Goal: Transaction & Acquisition: Purchase product/service

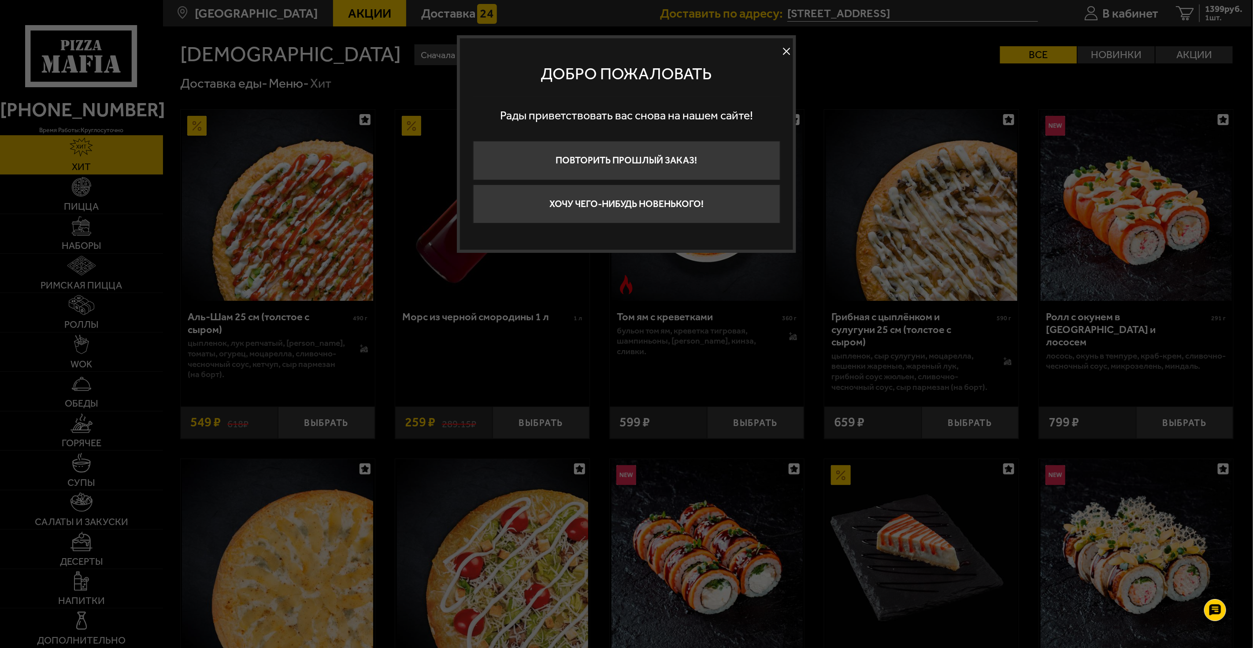
click at [868, 144] on div at bounding box center [626, 324] width 1253 height 648
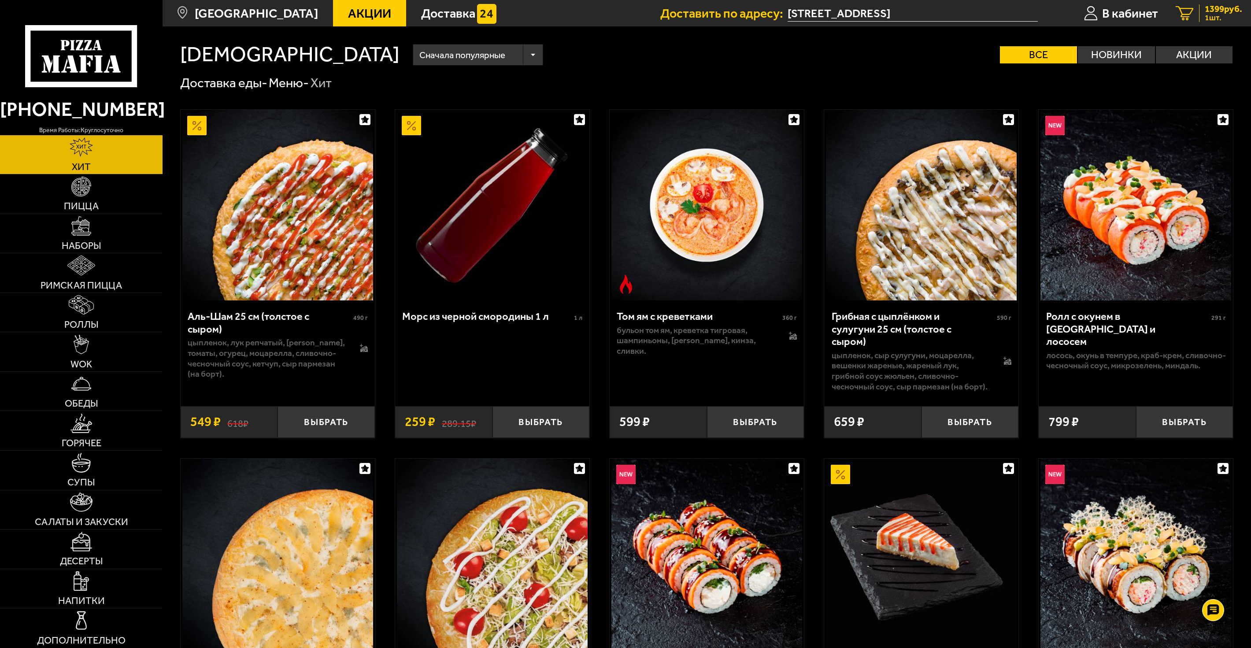
click at [1221, 4] on span "1399 руб." at bounding box center [1223, 8] width 37 height 9
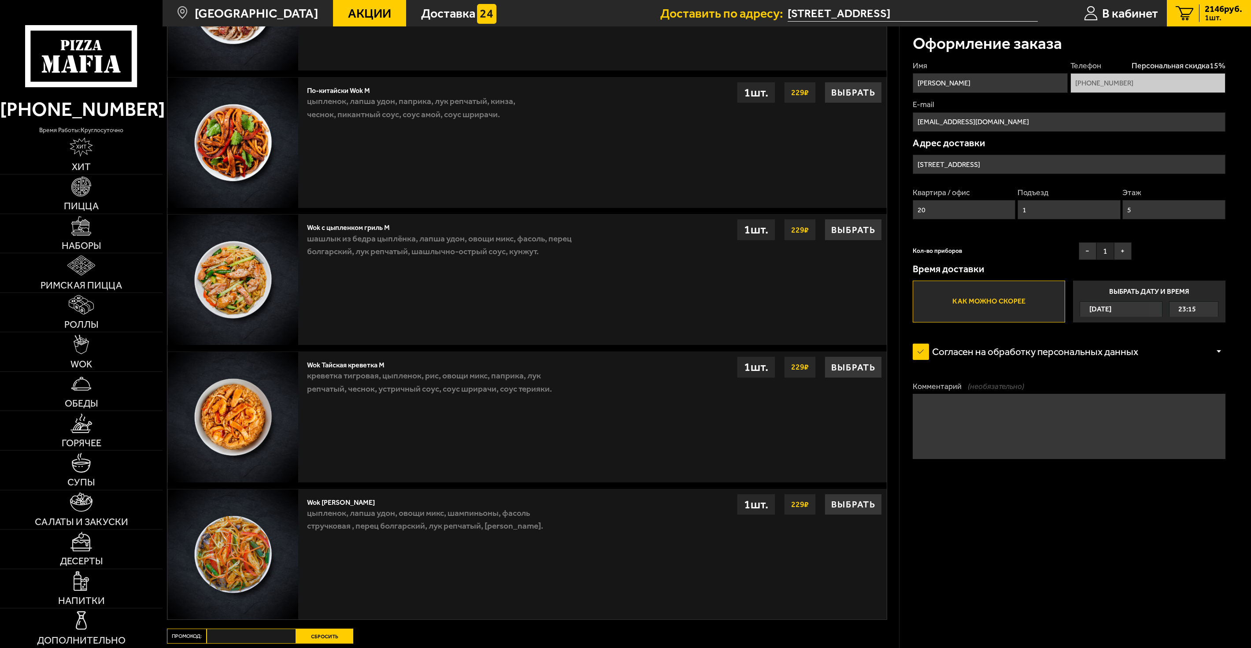
scroll to position [812, 0]
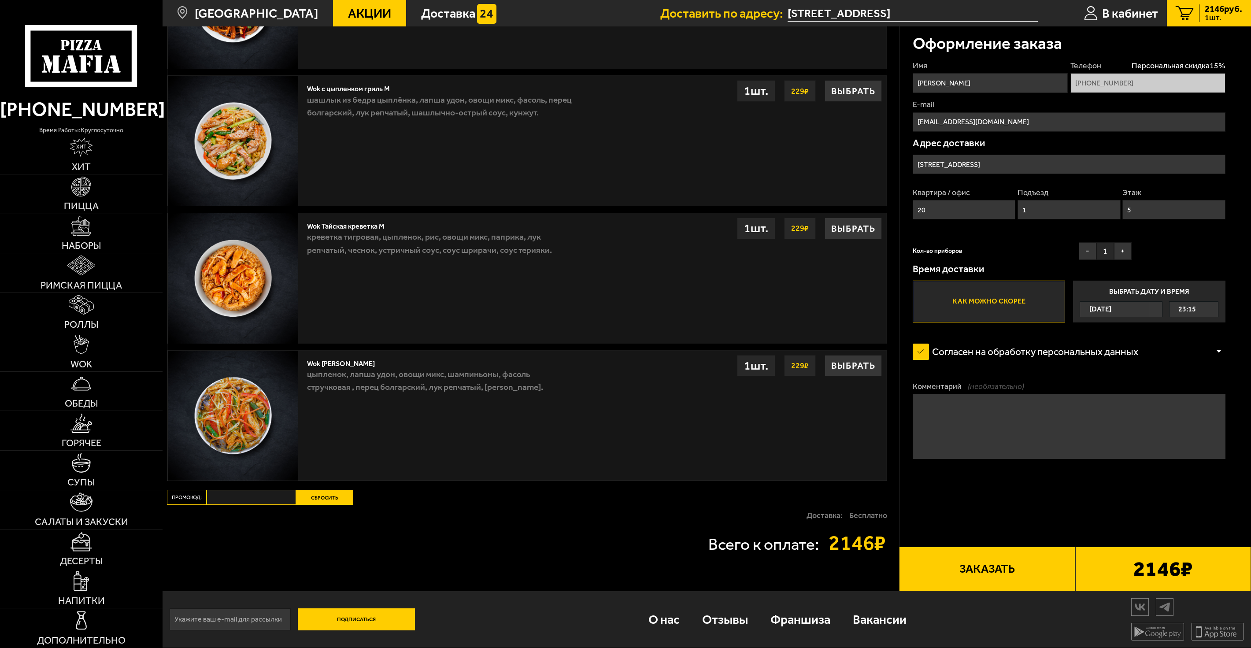
click at [304, 498] on button "Сбросить" at bounding box center [324, 497] width 57 height 15
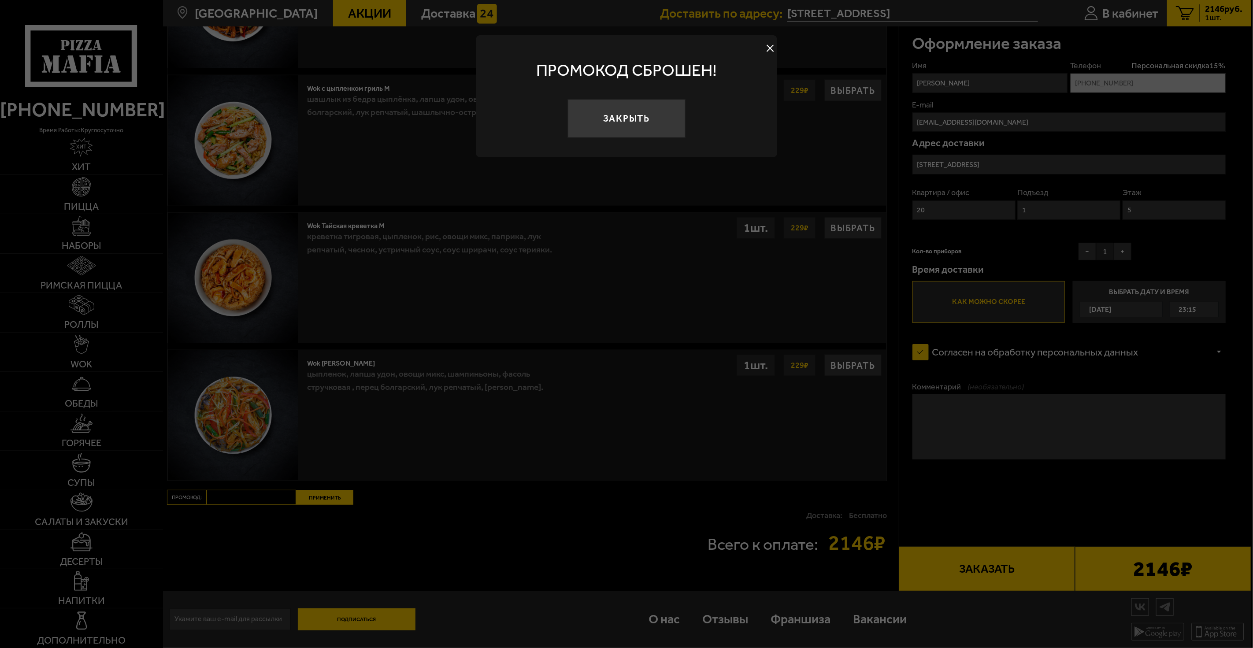
click at [332, 501] on div at bounding box center [626, 324] width 1253 height 648
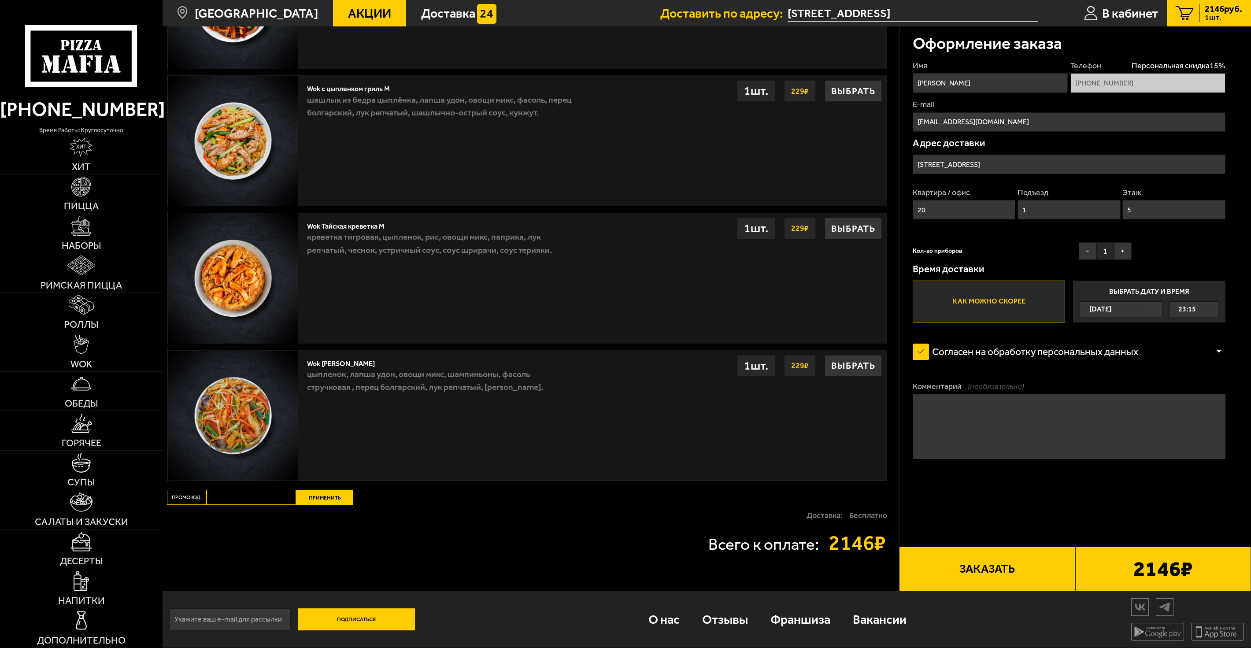
click at [447, 495] on div "Промокод: Применить" at bounding box center [347, 497] width 360 height 15
click at [248, 498] on input "Промокод:" at bounding box center [251, 497] width 89 height 15
type input "maf043"
click at [297, 493] on button "Применить" at bounding box center [324, 497] width 57 height 15
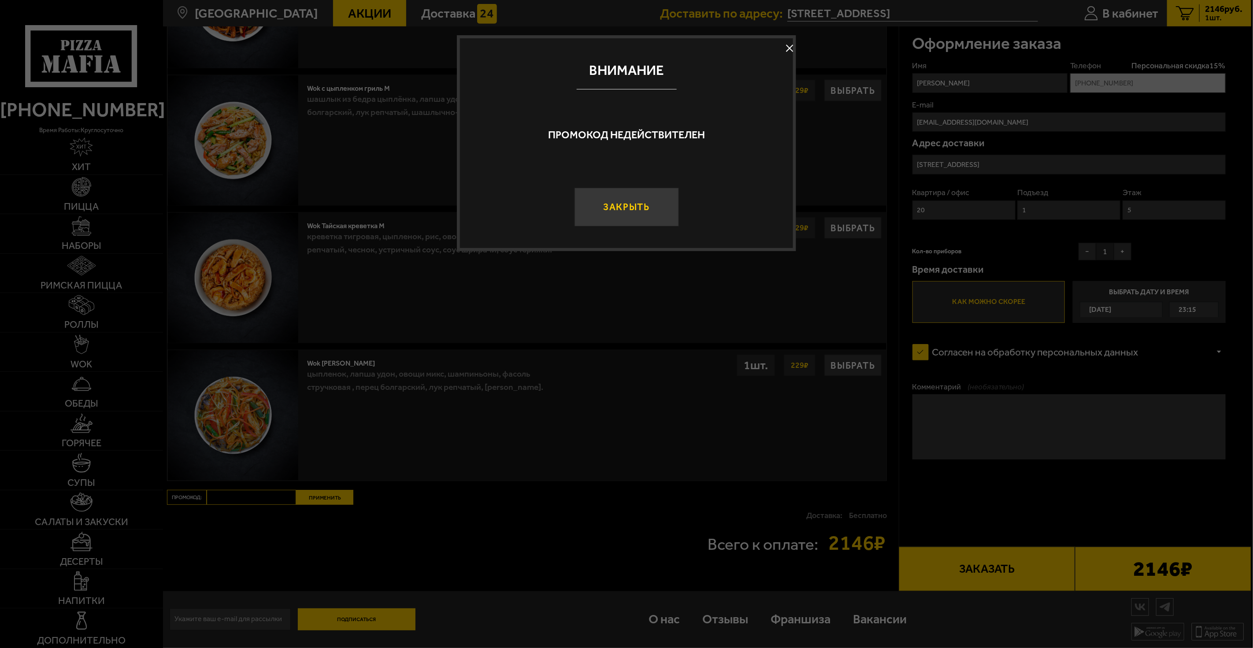
click at [635, 225] on button "Закрыть" at bounding box center [626, 207] width 104 height 39
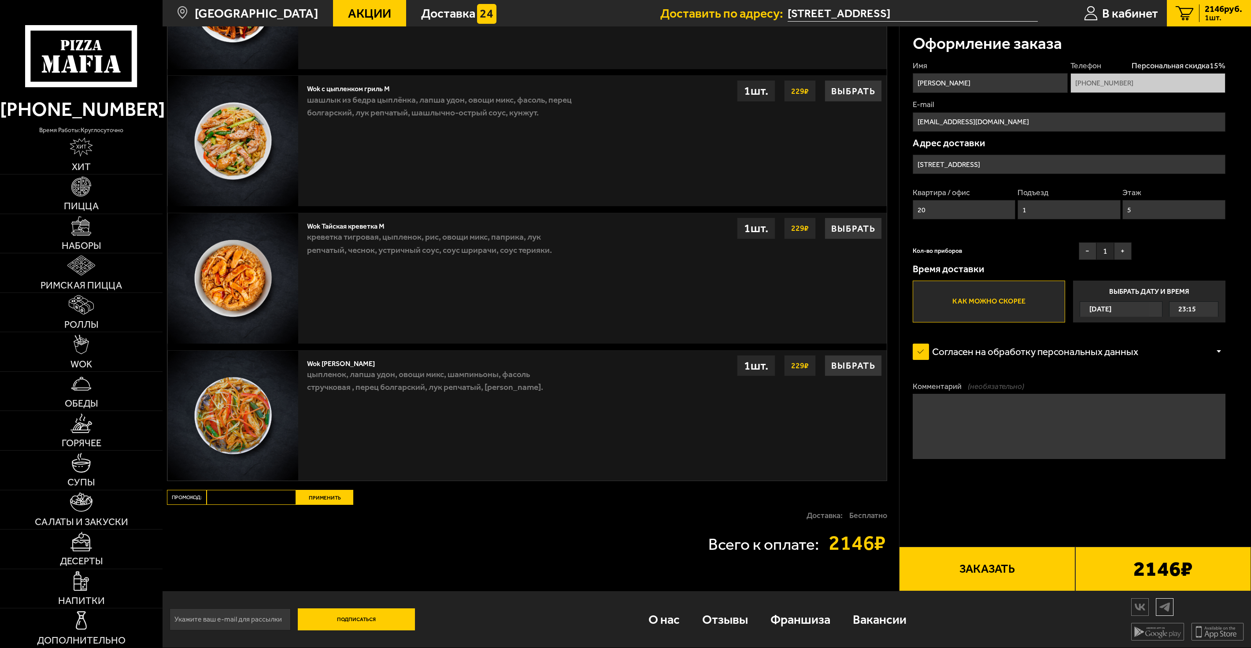
click at [1162, 609] on img at bounding box center [1164, 606] width 17 height 15
click at [246, 508] on div "Доставка: Бесплатно" at bounding box center [527, 515] width 720 height 21
click at [252, 495] on input "Промокод:" at bounding box center [251, 497] width 89 height 15
paste input "mf0412"
type input "mf0412"
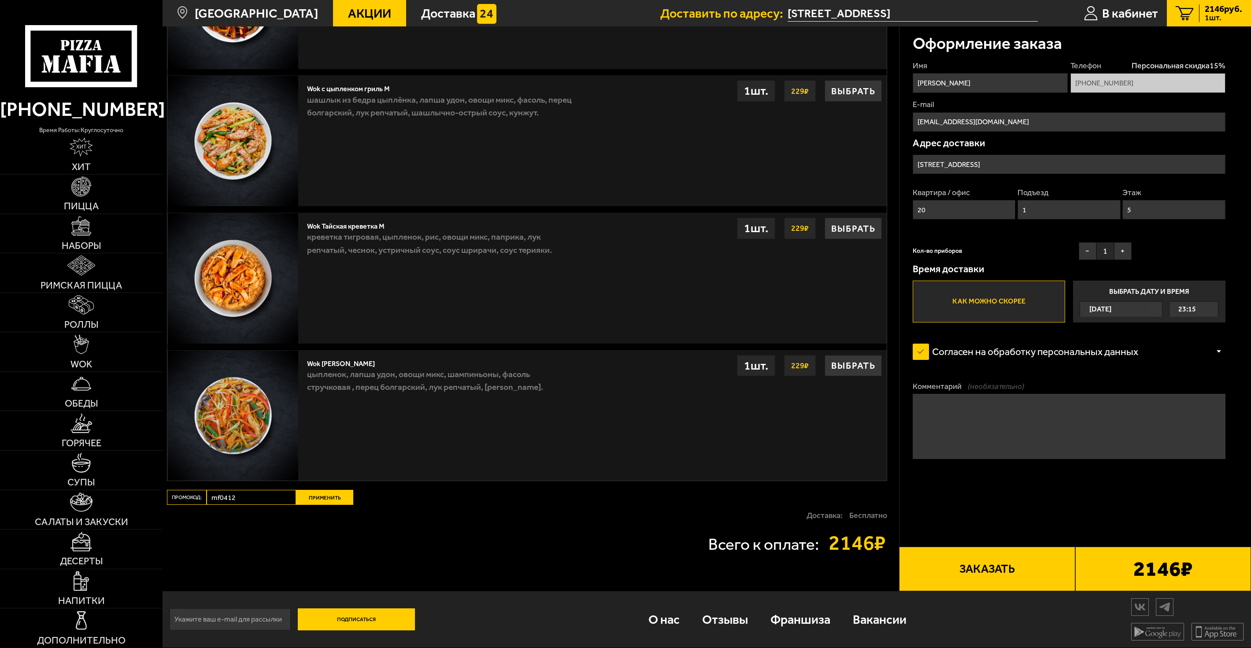
click at [315, 508] on div "Доставка: Бесплатно" at bounding box center [527, 515] width 720 height 21
click at [322, 500] on button "Применить" at bounding box center [324, 497] width 57 height 15
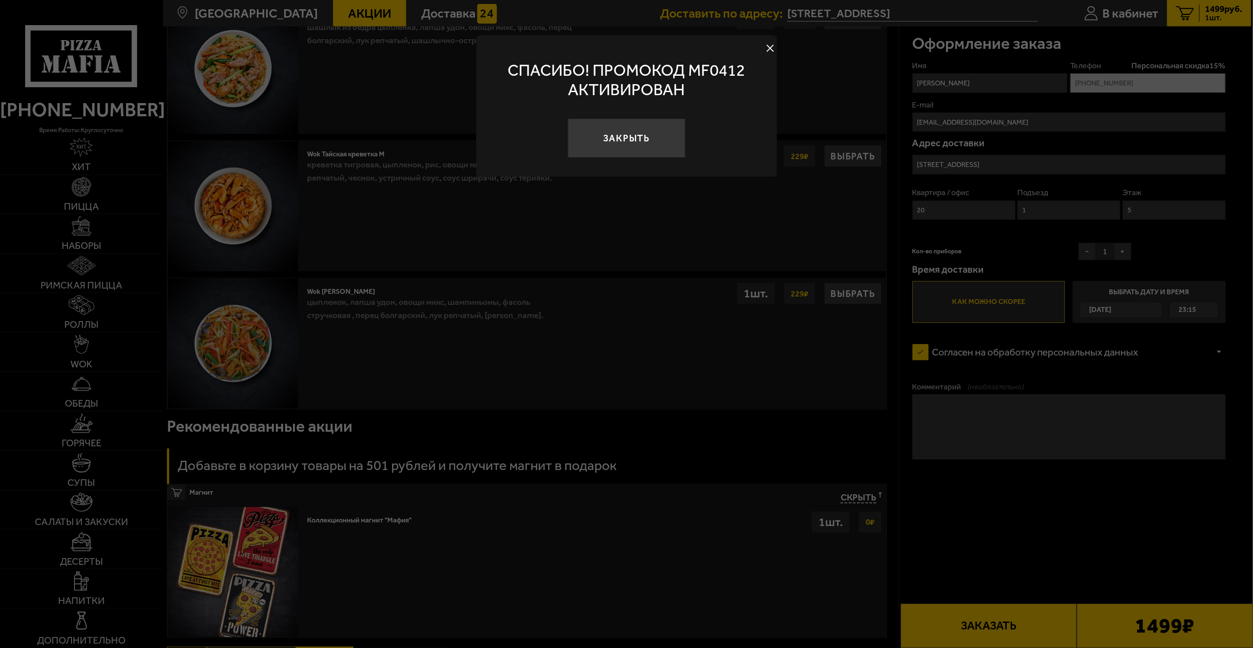
click at [478, 465] on div at bounding box center [626, 324] width 1253 height 648
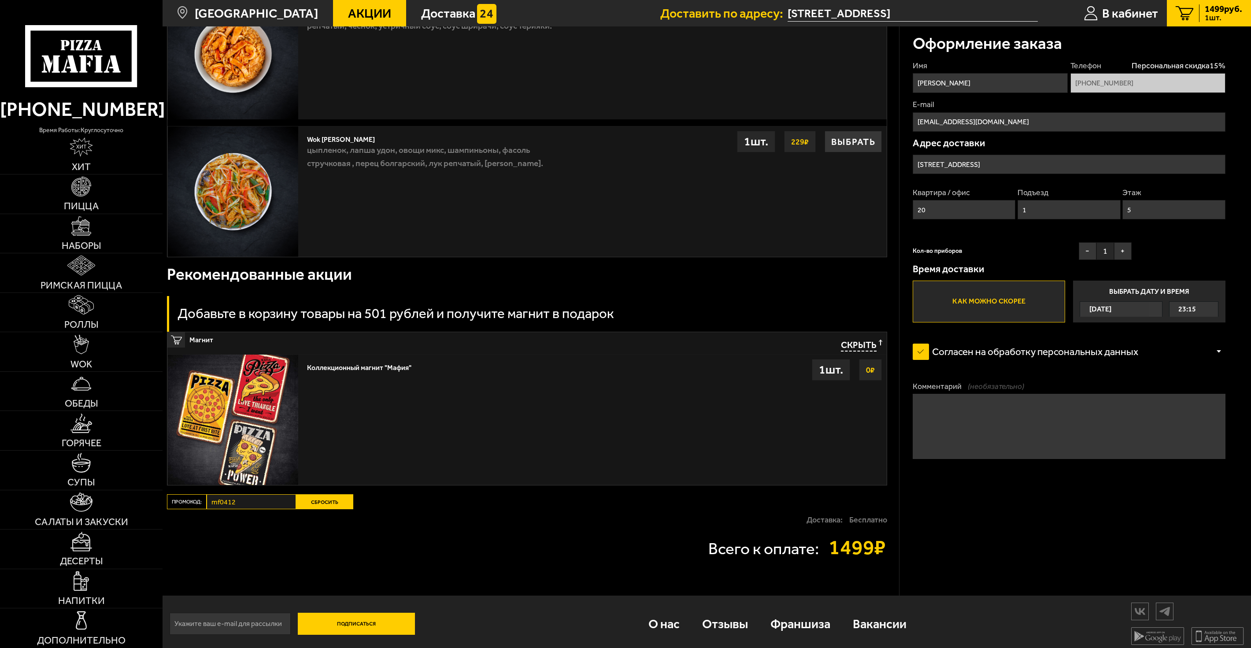
scroll to position [970, 0]
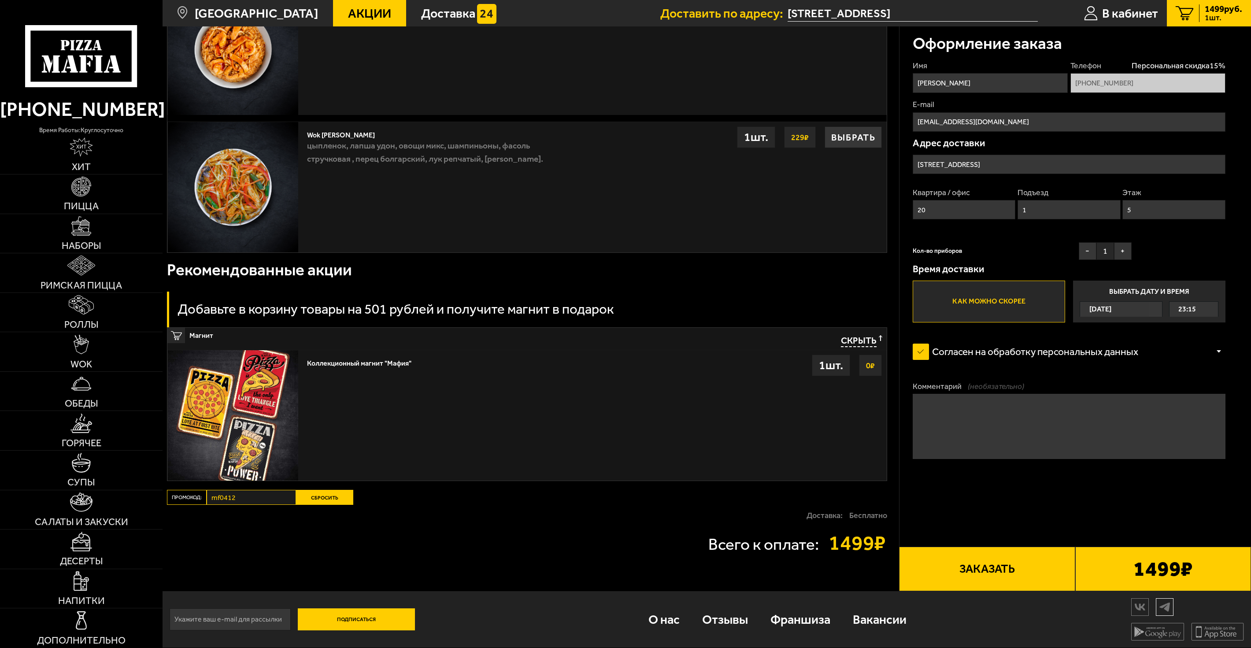
click at [1161, 610] on img at bounding box center [1164, 606] width 17 height 15
